Goal: Navigation & Orientation: Find specific page/section

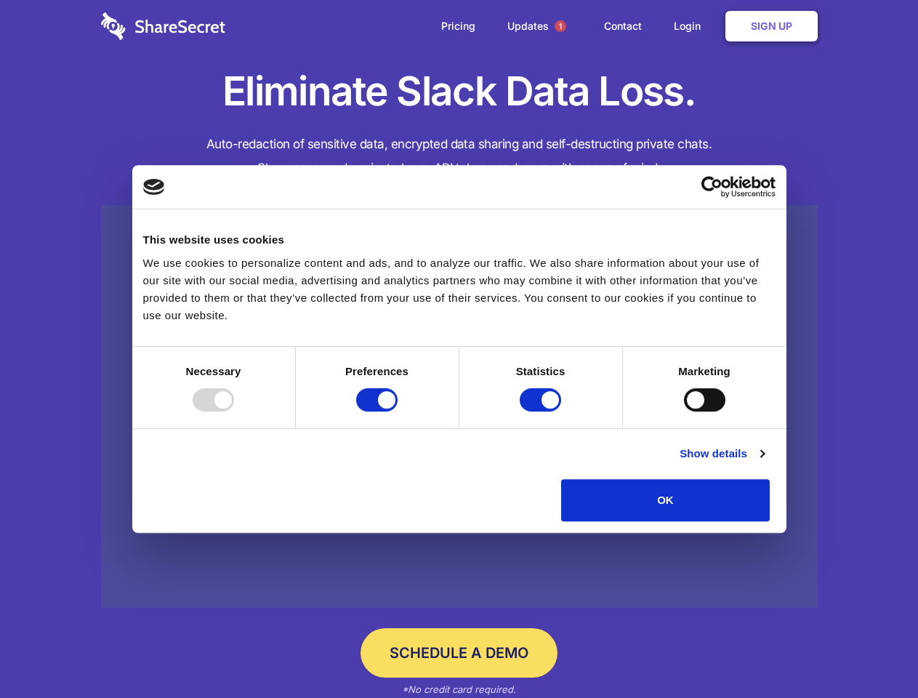
click at [234, 412] on div at bounding box center [213, 399] width 41 height 23
click at [398, 412] on input "Preferences" at bounding box center [376, 399] width 41 height 23
click at [542, 412] on input "Statistics" at bounding box center [540, 399] width 41 height 23
click at [684, 412] on input "Marketing" at bounding box center [704, 399] width 41 height 23
checkbox input "false"
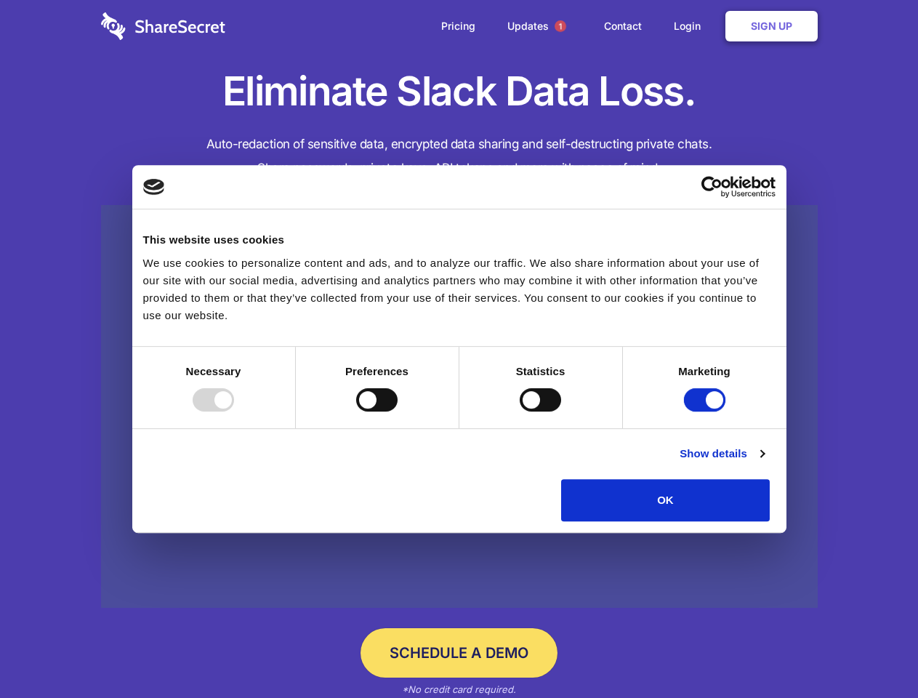
checkbox input "false"
checkbox input "true"
click at [764, 462] on link "Show details" at bounding box center [722, 453] width 84 height 17
click at [0, 0] on li "Necessary 7 Necessary cookies help make a website usable by enabling basic func…" at bounding box center [0, 0] width 0 height 0
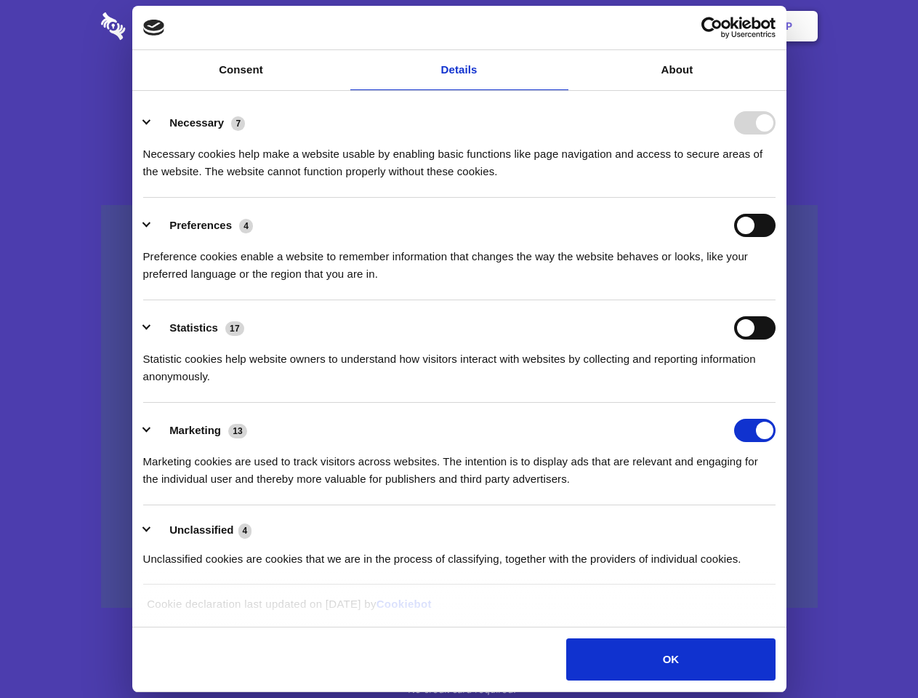
click at [560, 26] on span "1" at bounding box center [561, 26] width 12 height 12
